Goal: Task Accomplishment & Management: Use online tool/utility

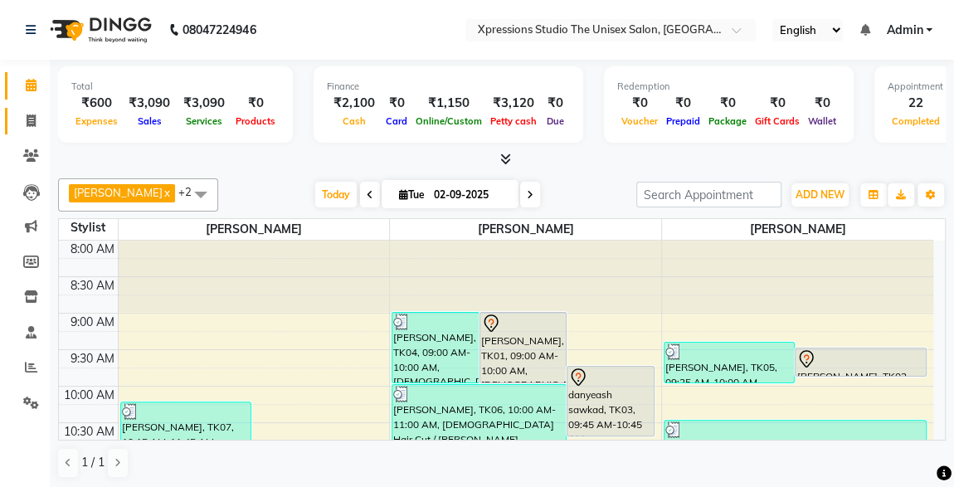
scroll to position [62, 0]
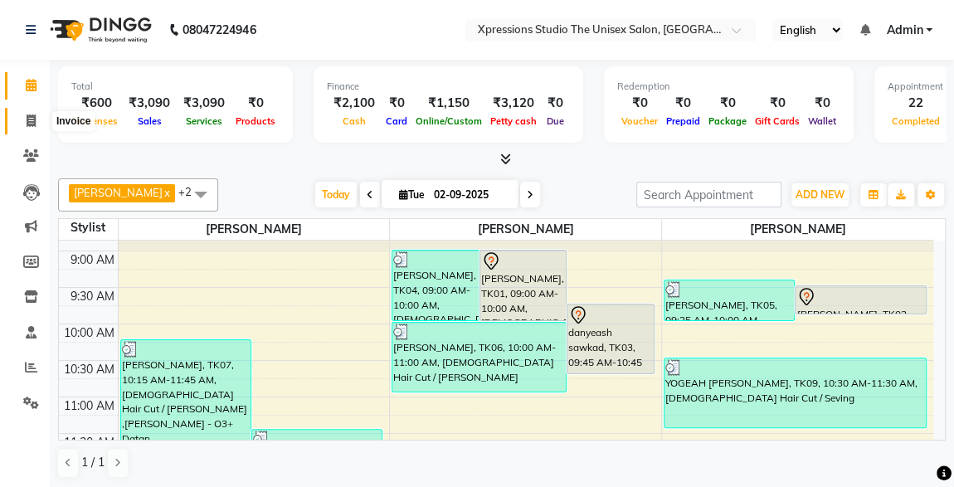
click at [27, 119] on icon at bounding box center [31, 120] width 9 height 12
select select "service"
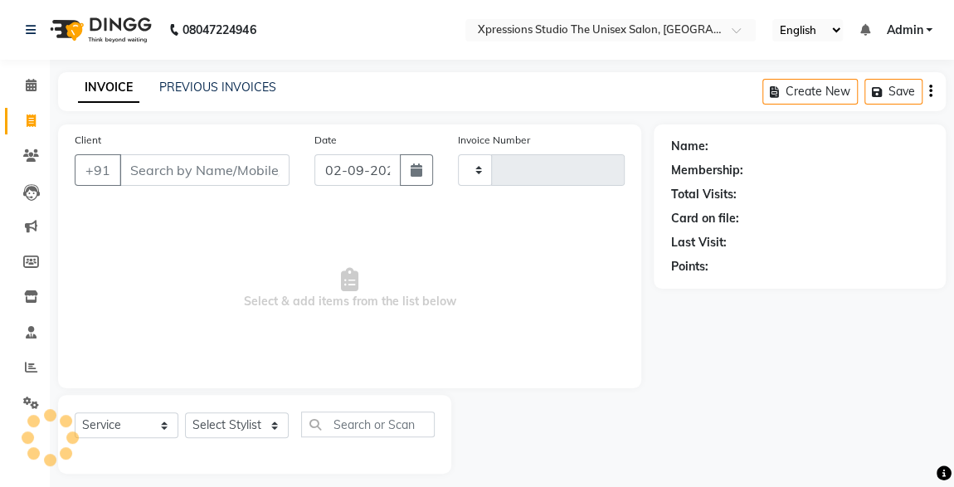
type input "4515"
select select "7003"
click at [206, 165] on input "Client" at bounding box center [204, 170] width 170 height 32
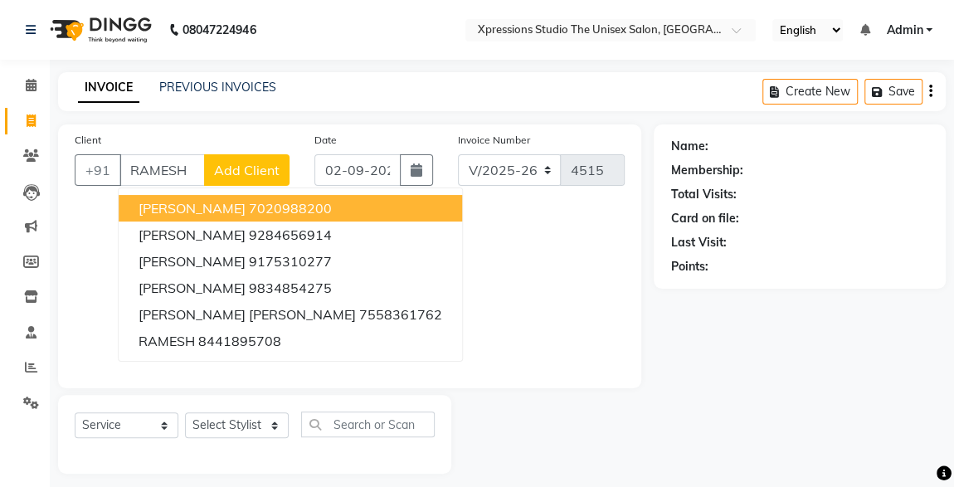
click at [246, 202] on span "[PERSON_NAME]" at bounding box center [192, 208] width 107 height 17
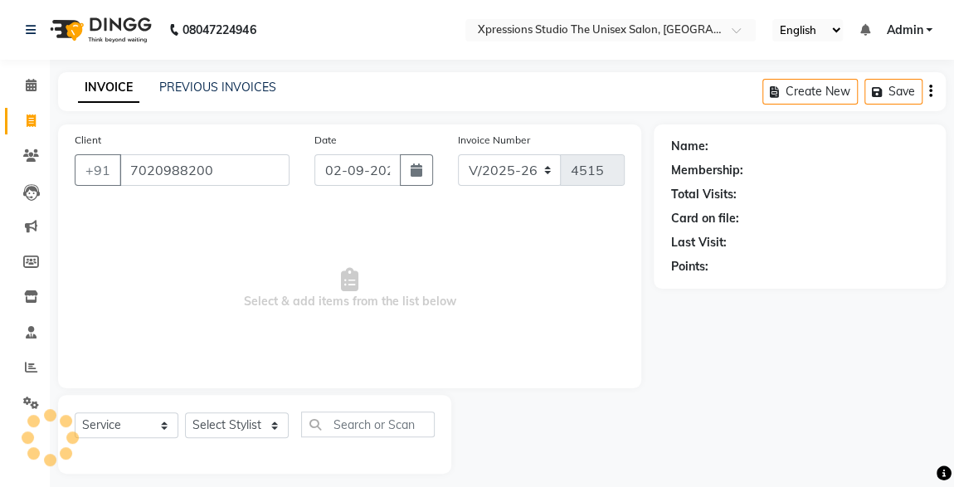
type input "7020988200"
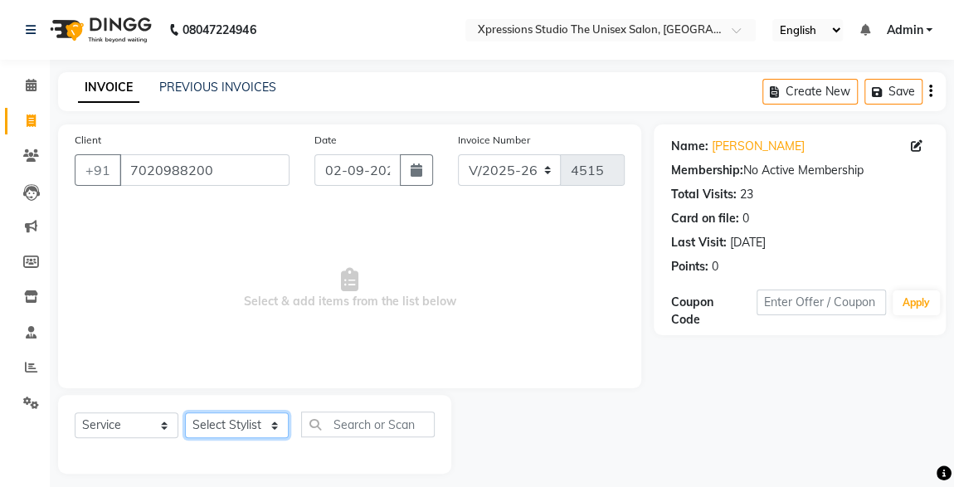
click at [246, 430] on select "Select Stylist [PERSON_NAME] [PERSON_NAME] [PERSON_NAME]" at bounding box center [237, 425] width 104 height 26
select select "57588"
click at [185, 412] on select "Select Stylist [PERSON_NAME] [PERSON_NAME] [PERSON_NAME]" at bounding box center [237, 425] width 104 height 26
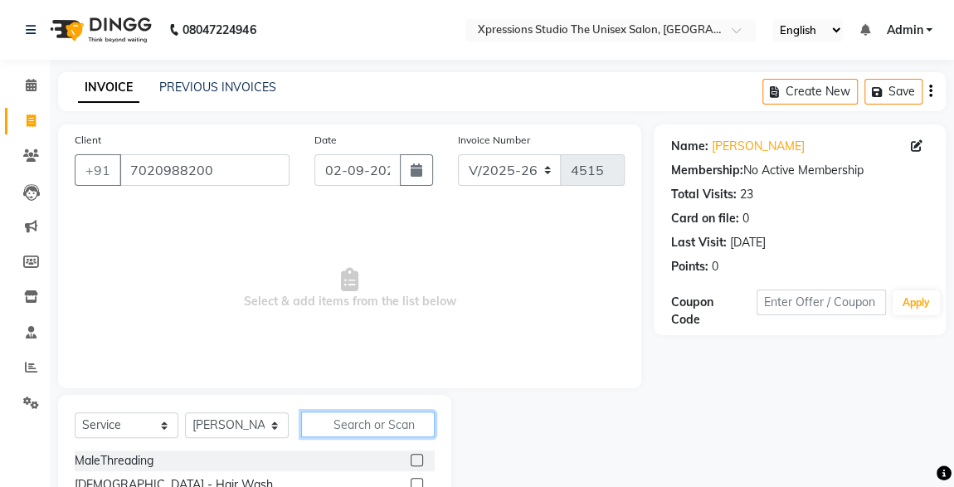
click at [373, 425] on input "text" at bounding box center [368, 425] width 134 height 26
type input "SE"
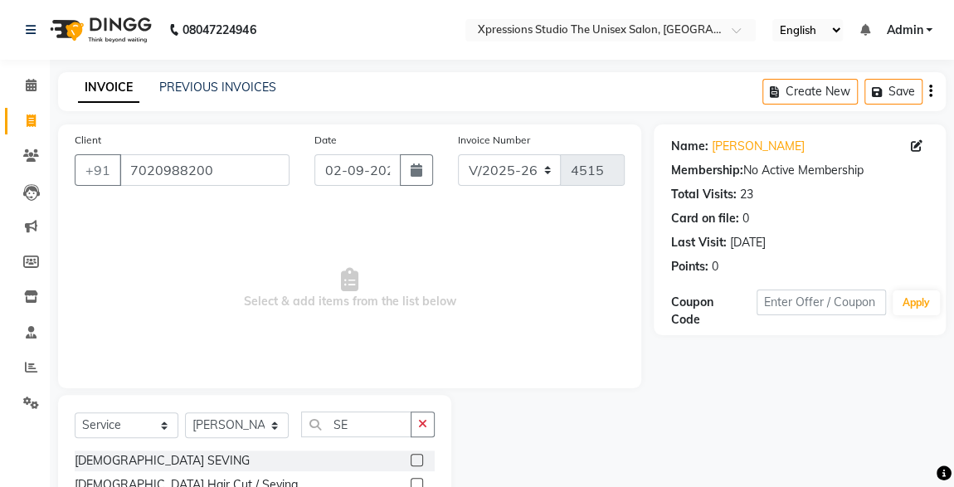
click at [421, 460] on label at bounding box center [417, 460] width 12 height 12
click at [421, 460] on input "checkbox" at bounding box center [416, 461] width 11 height 11
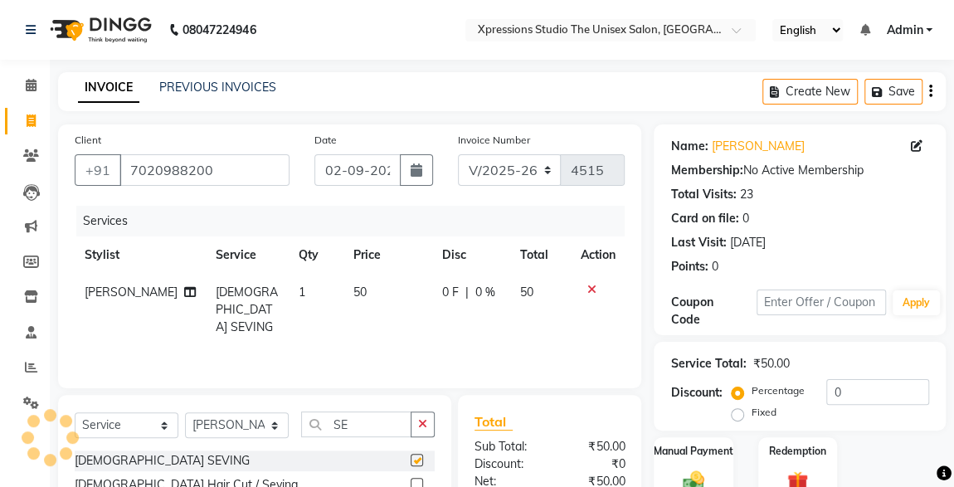
checkbox input "false"
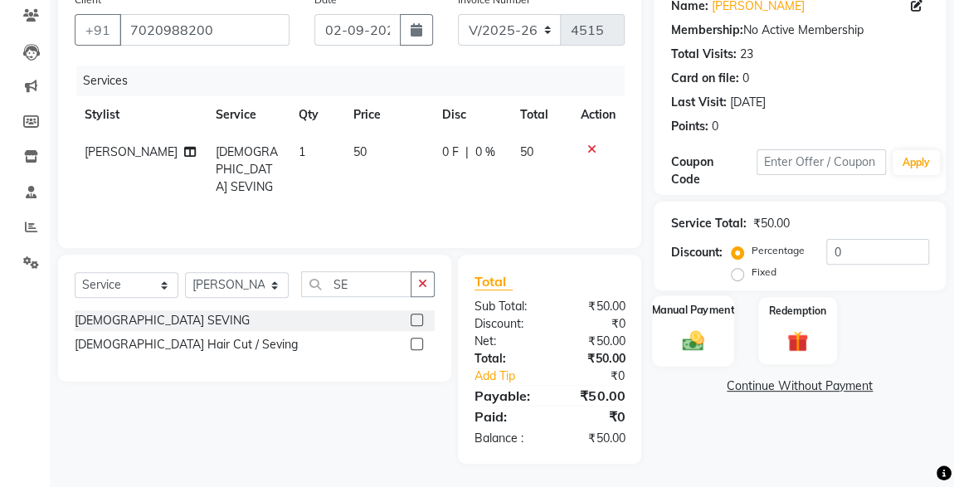
click at [709, 326] on div "Manual Payment" at bounding box center [693, 330] width 82 height 71
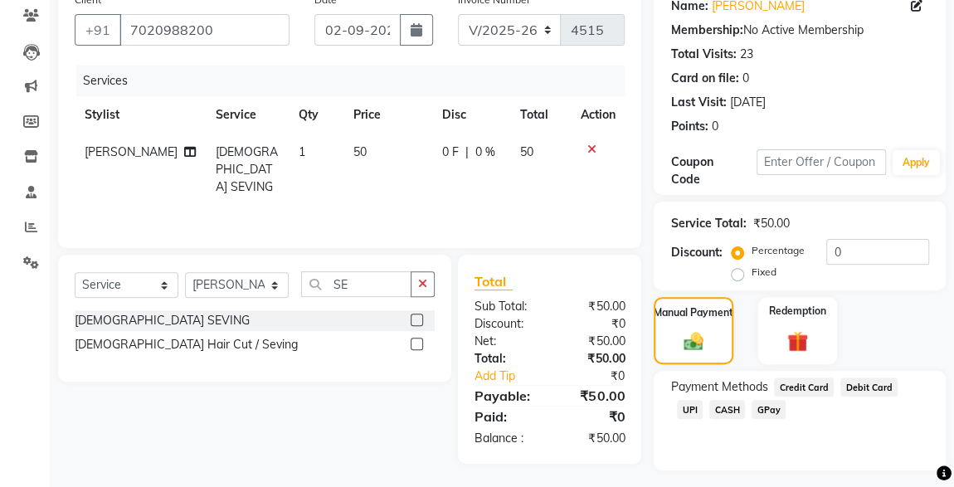
click at [709, 411] on span "CASH" at bounding box center [727, 409] width 36 height 19
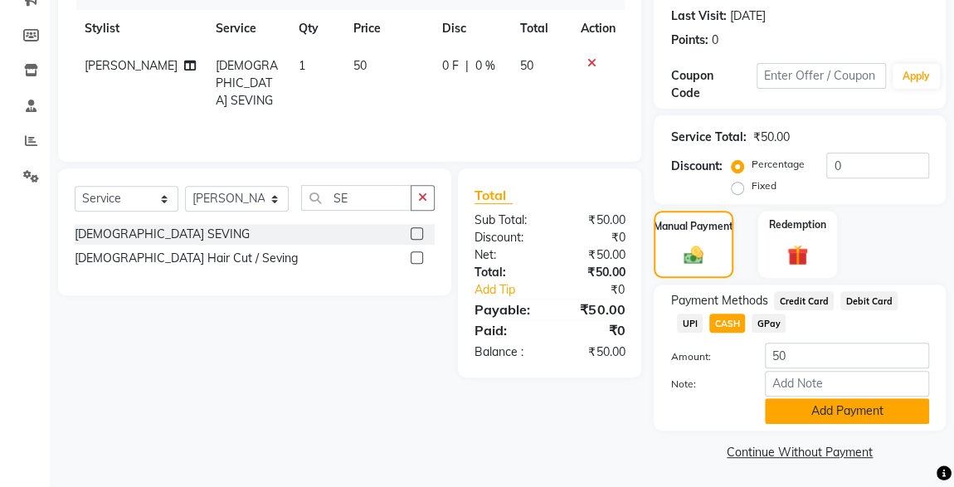
click at [851, 414] on button "Add Payment" at bounding box center [847, 411] width 164 height 26
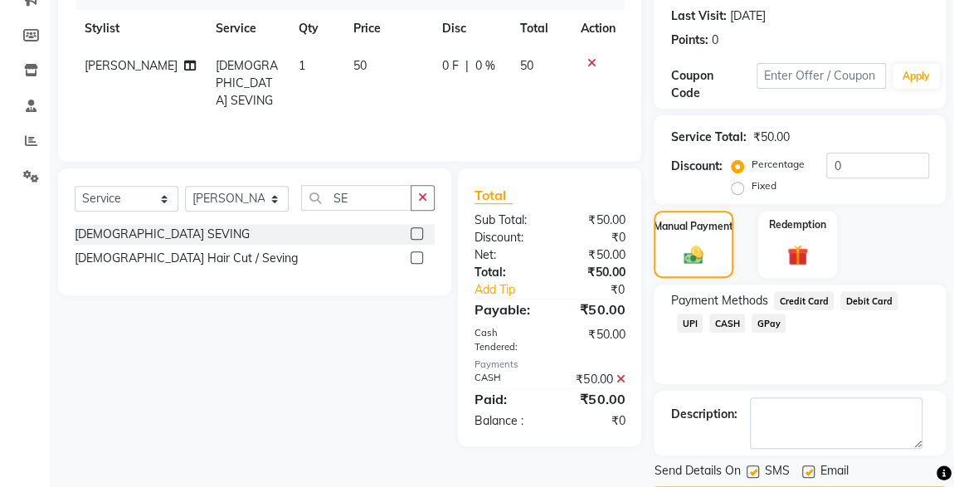
scroll to position [274, 0]
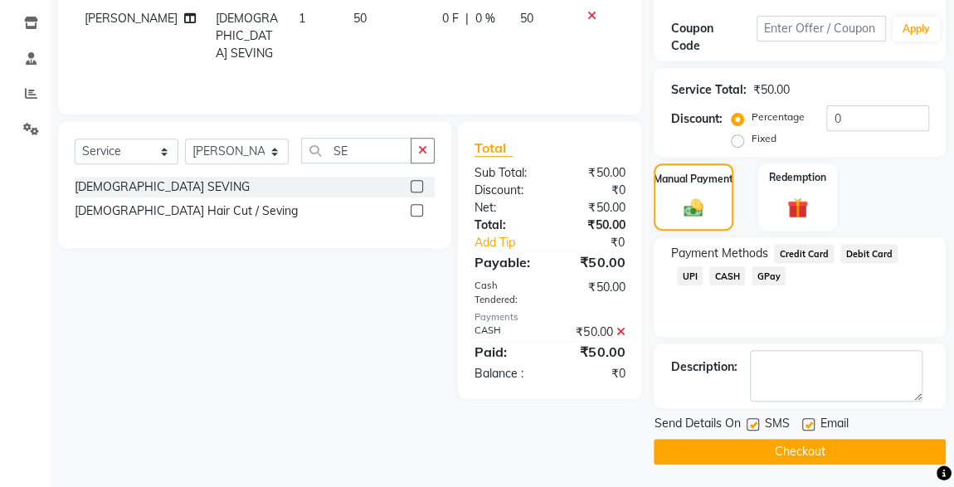
click at [753, 422] on label at bounding box center [753, 424] width 12 height 12
click at [753, 422] on input "checkbox" at bounding box center [752, 425] width 11 height 11
checkbox input "false"
click at [792, 449] on button "Checkout" at bounding box center [800, 452] width 292 height 26
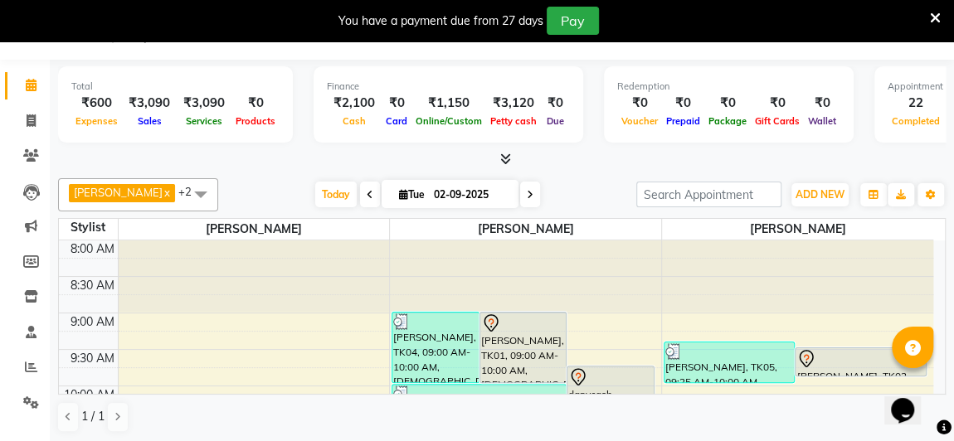
scroll to position [574, 0]
